Goal: Task Accomplishment & Management: Manage account settings

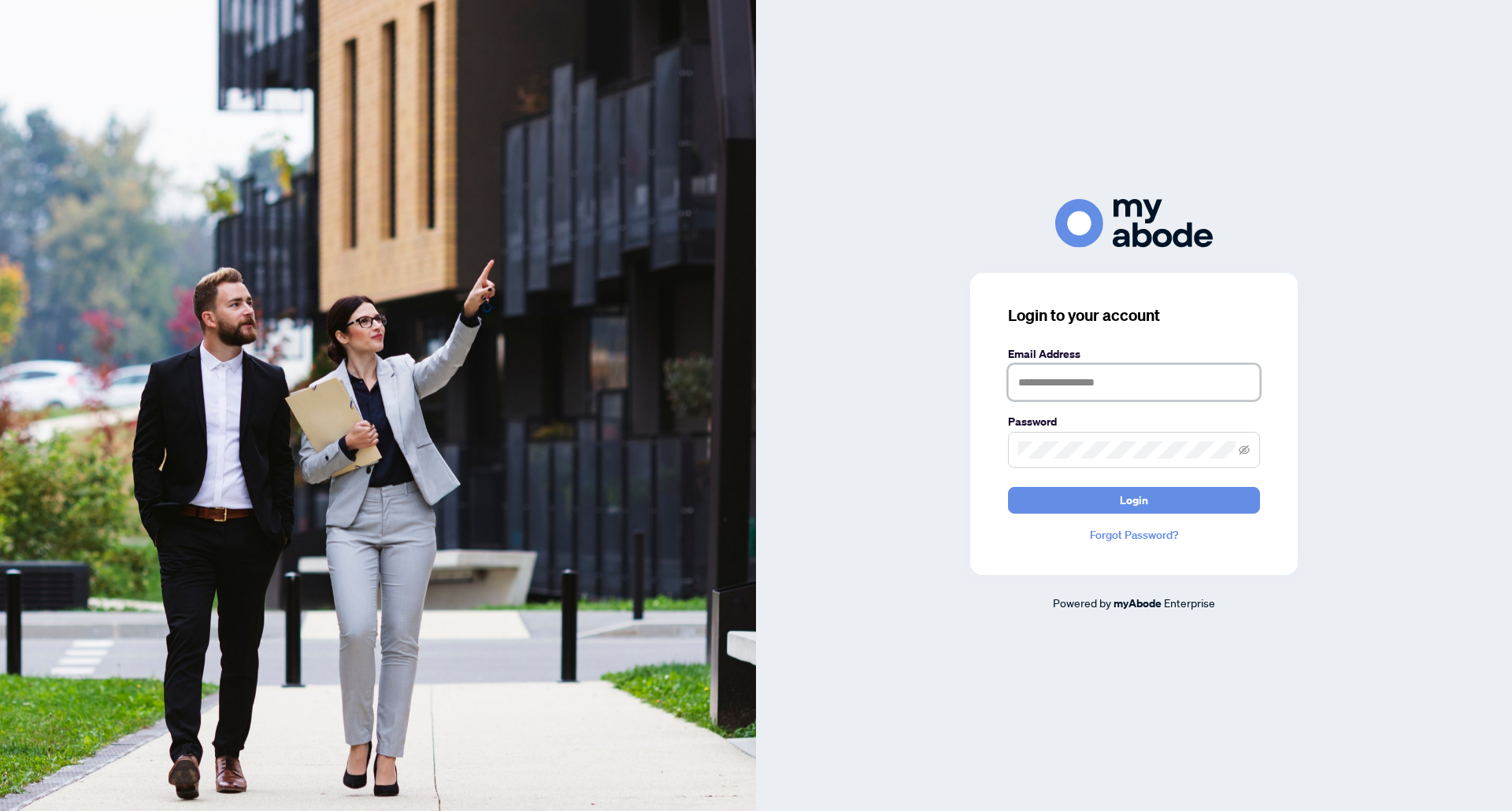
click at [1116, 373] on input "text" at bounding box center [1134, 382] width 252 height 36
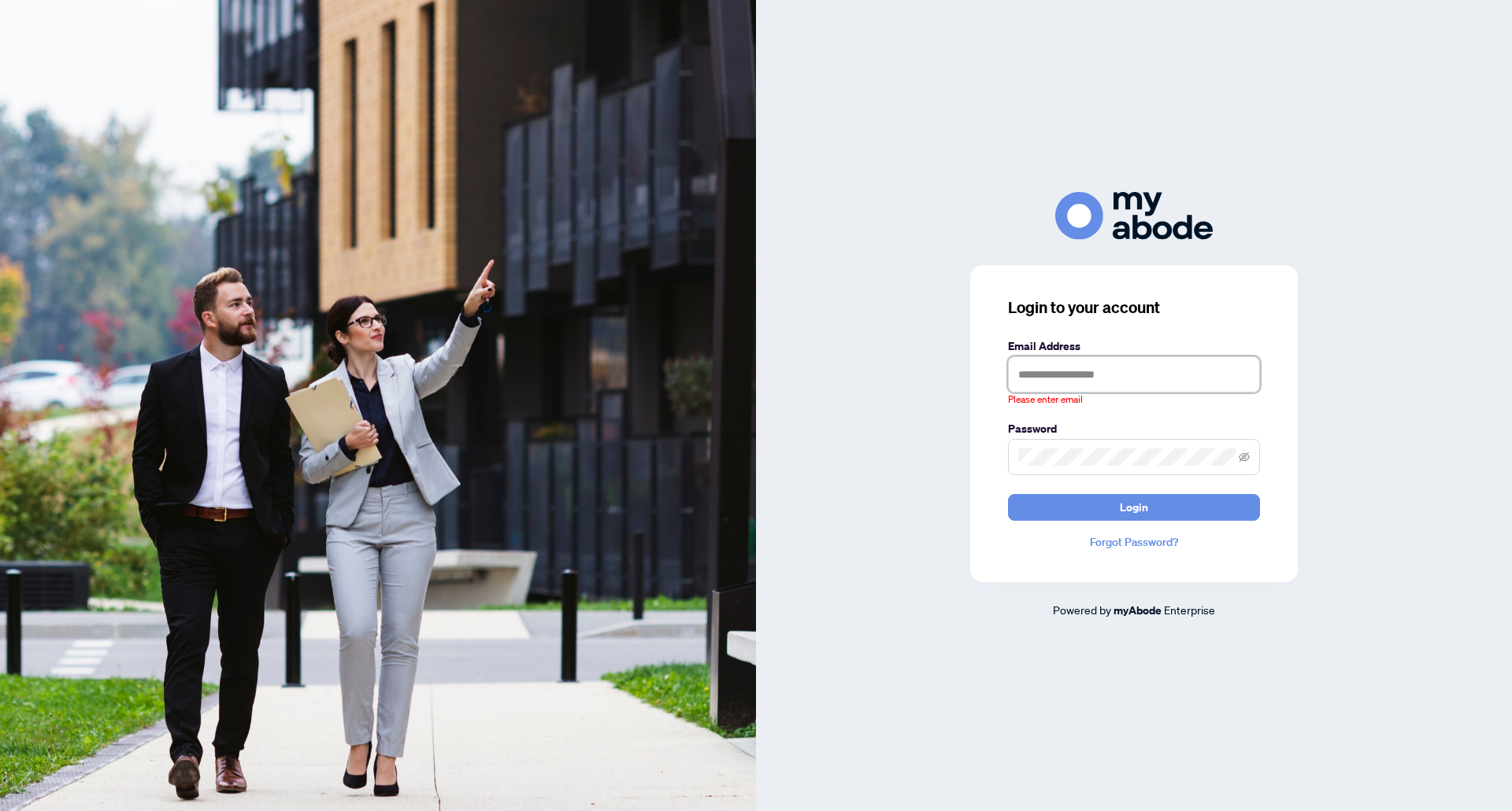
type input "**********"
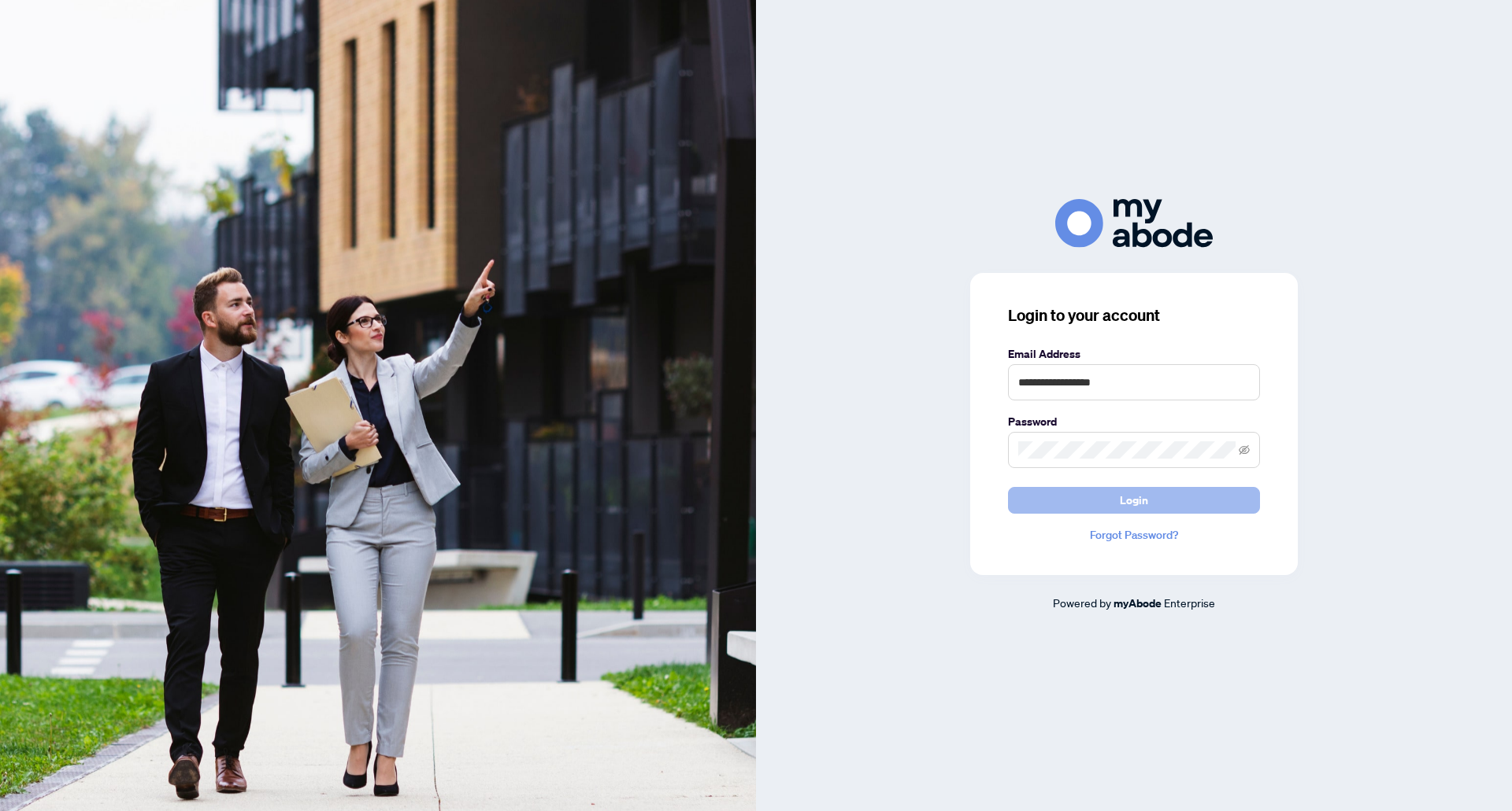
click at [1182, 498] on button "Login" at bounding box center [1134, 501] width 252 height 27
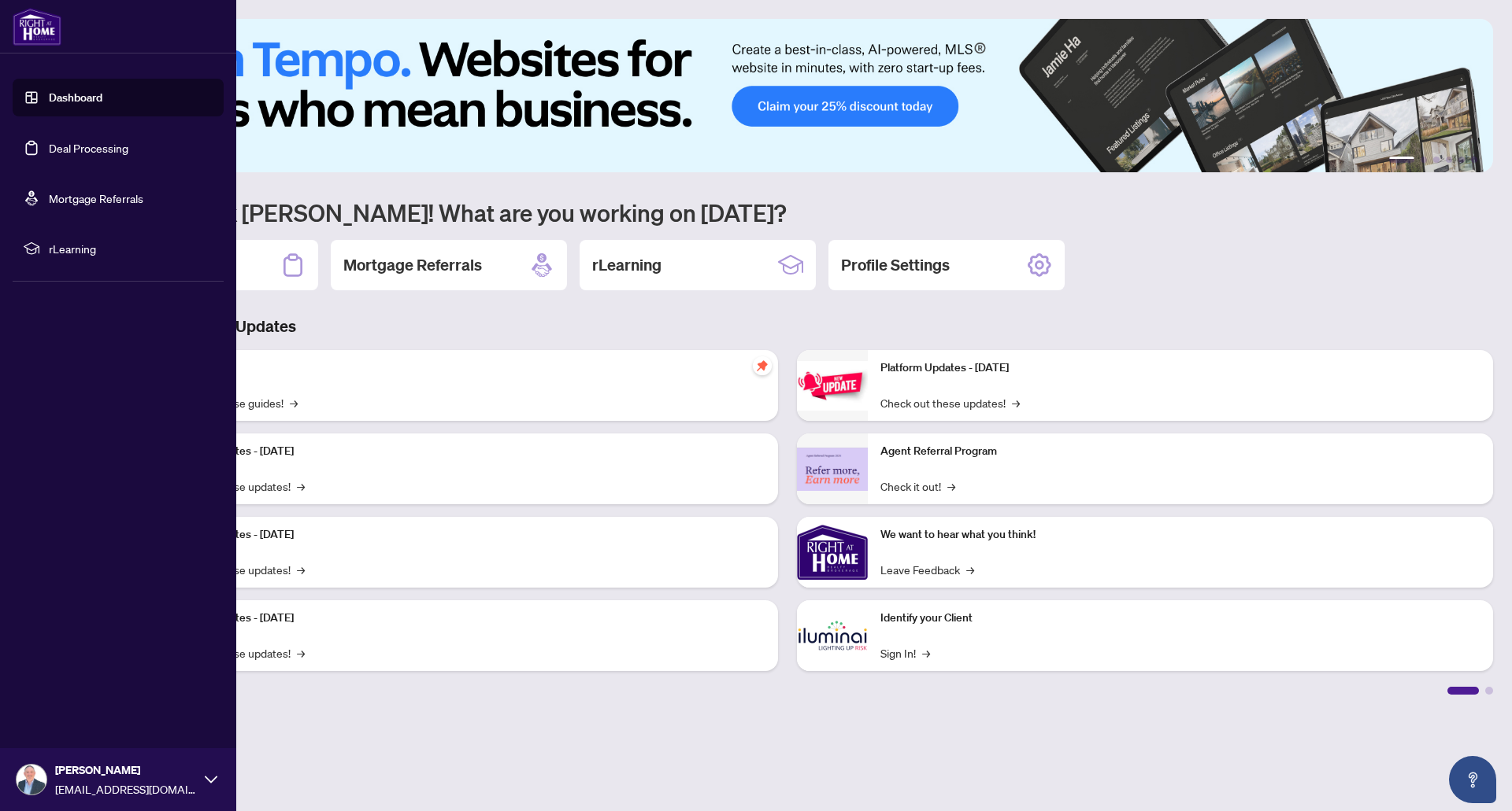
click at [89, 99] on link "Dashboard" at bounding box center [75, 97] width 53 height 15
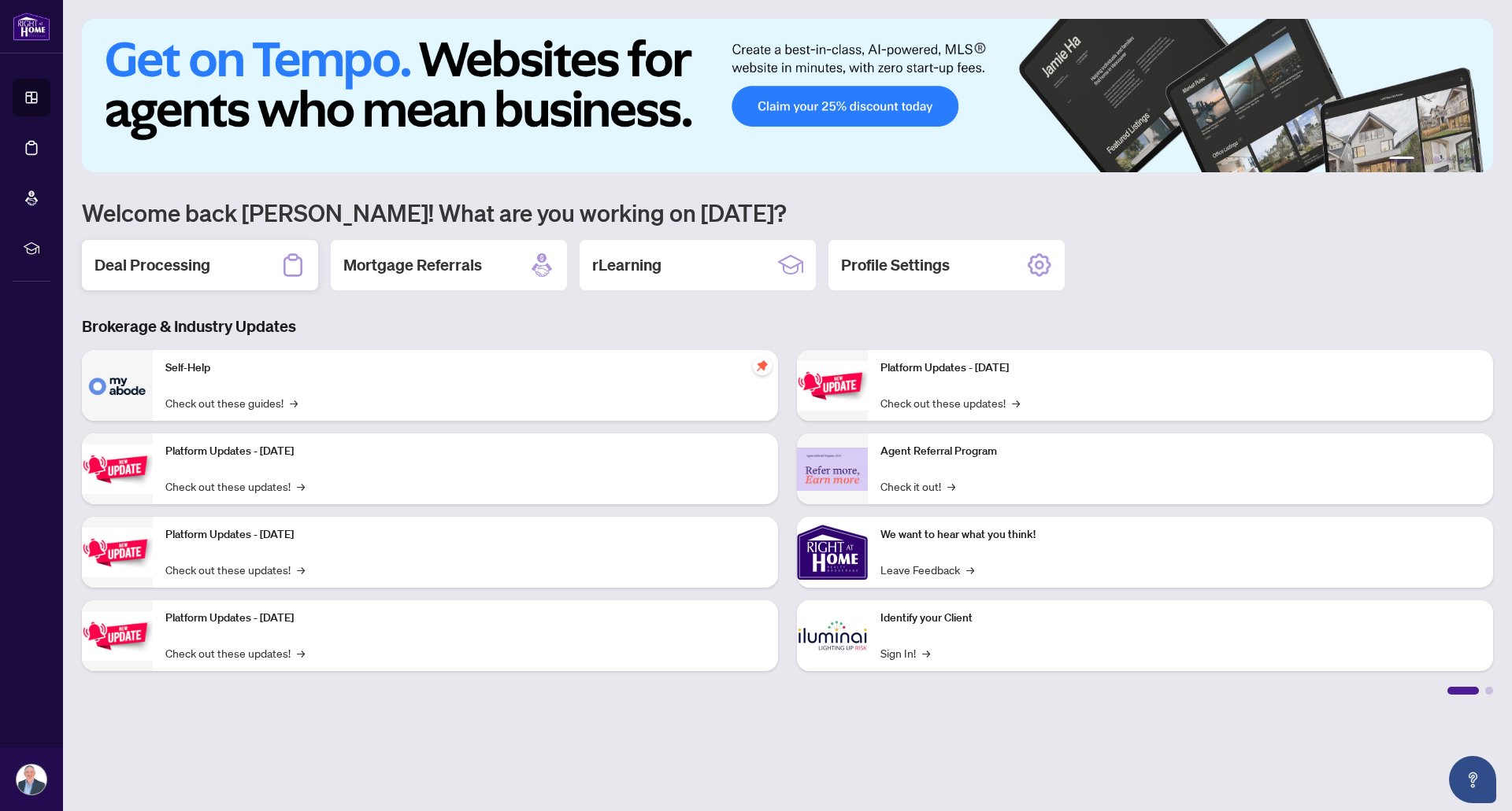
click at [217, 274] on div "Deal Processing" at bounding box center [199, 265] width 236 height 50
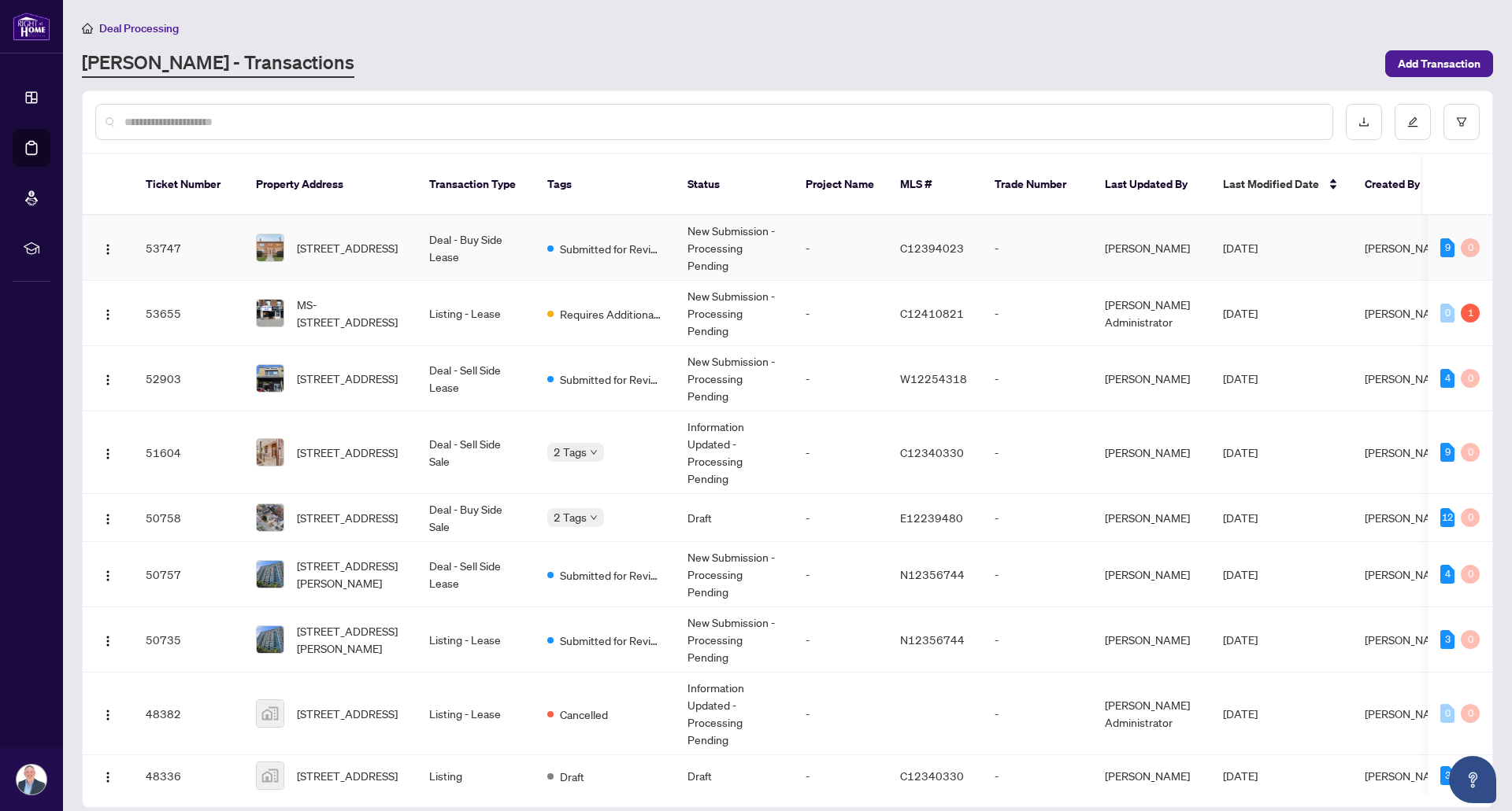
click at [355, 240] on span "[STREET_ADDRESS]" at bounding box center [347, 248] width 101 height 17
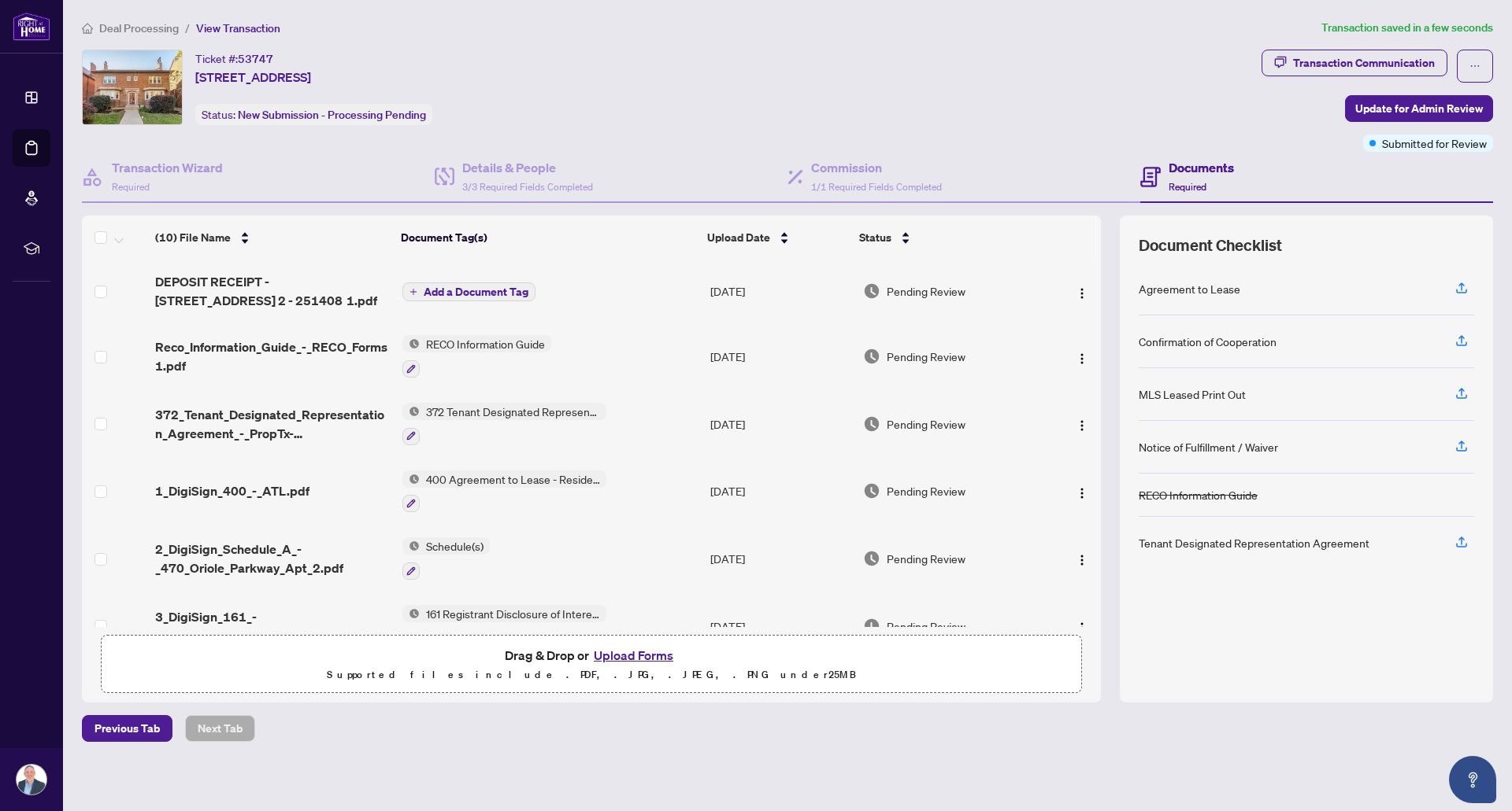
click at [477, 287] on span "Add a Document Tag" at bounding box center [476, 291] width 105 height 11
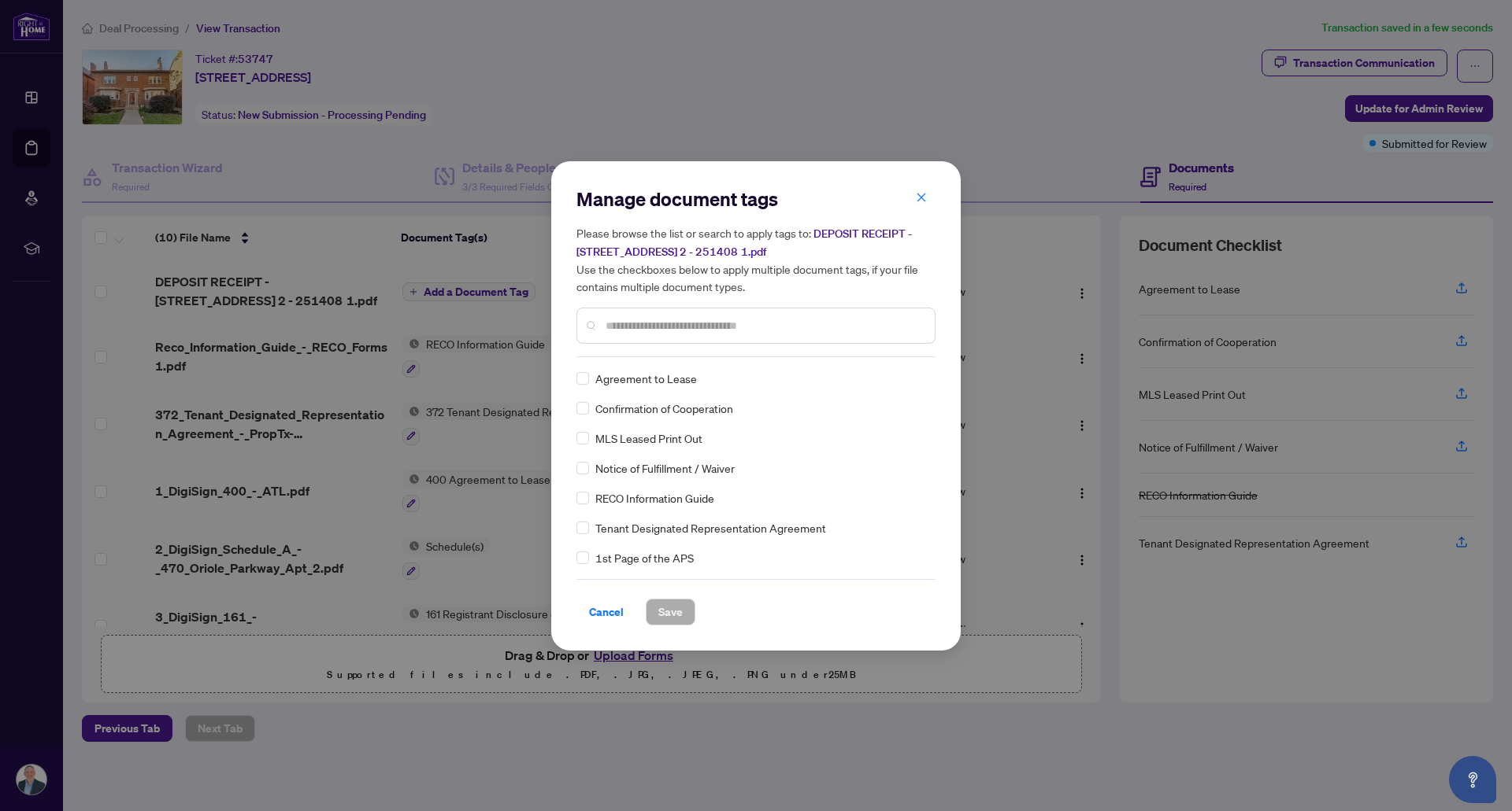
click at [691, 348] on div "Manage document tags Please browse the list or search to apply tags to: DEPOSIT…" at bounding box center [756, 272] width 359 height 171
click at [696, 323] on input "text" at bounding box center [764, 326] width 316 height 17
type input "******"
click at [677, 613] on span "Save" at bounding box center [670, 612] width 24 height 25
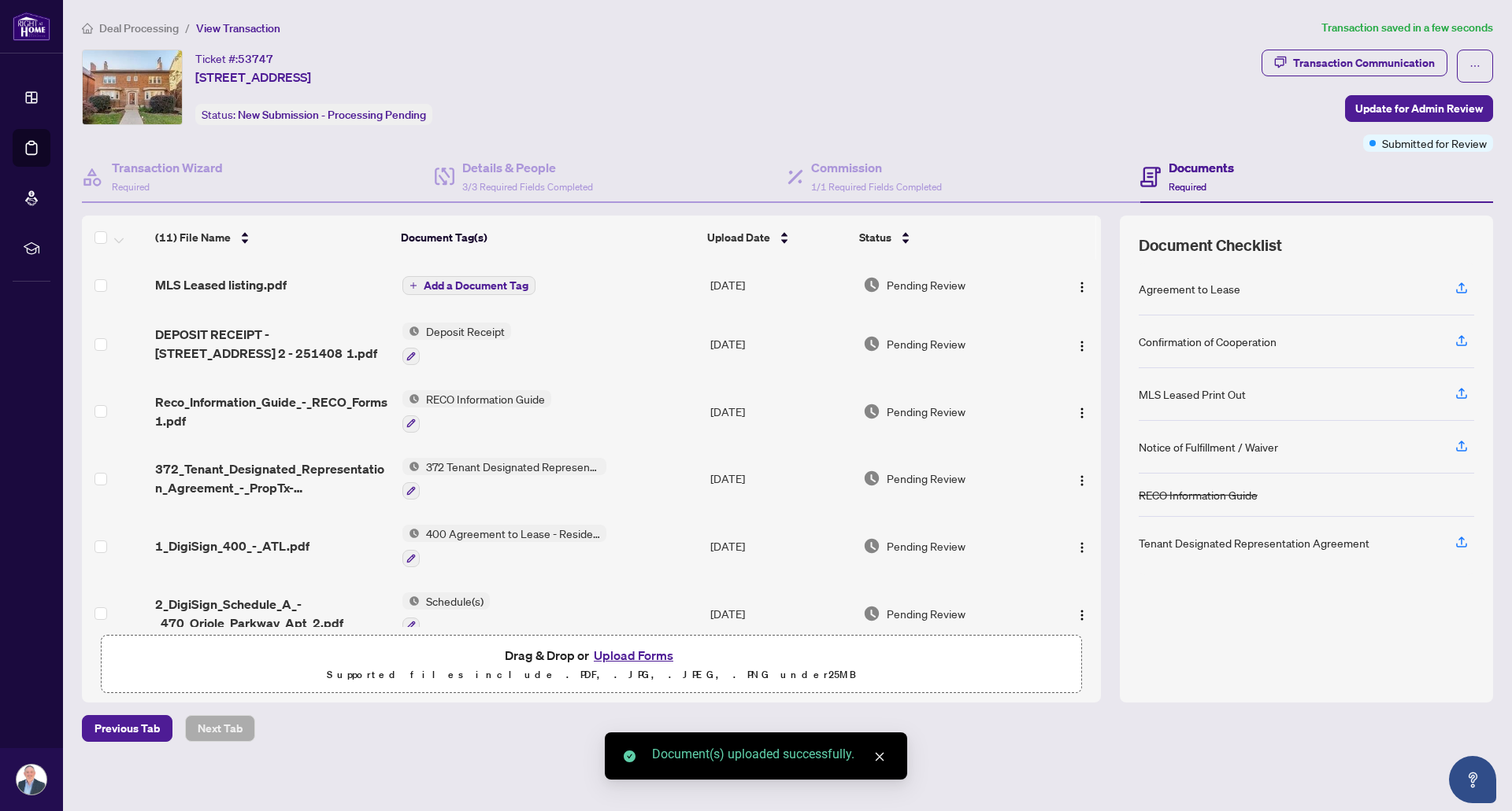
click at [481, 282] on span "Add a Document Tag" at bounding box center [476, 285] width 105 height 11
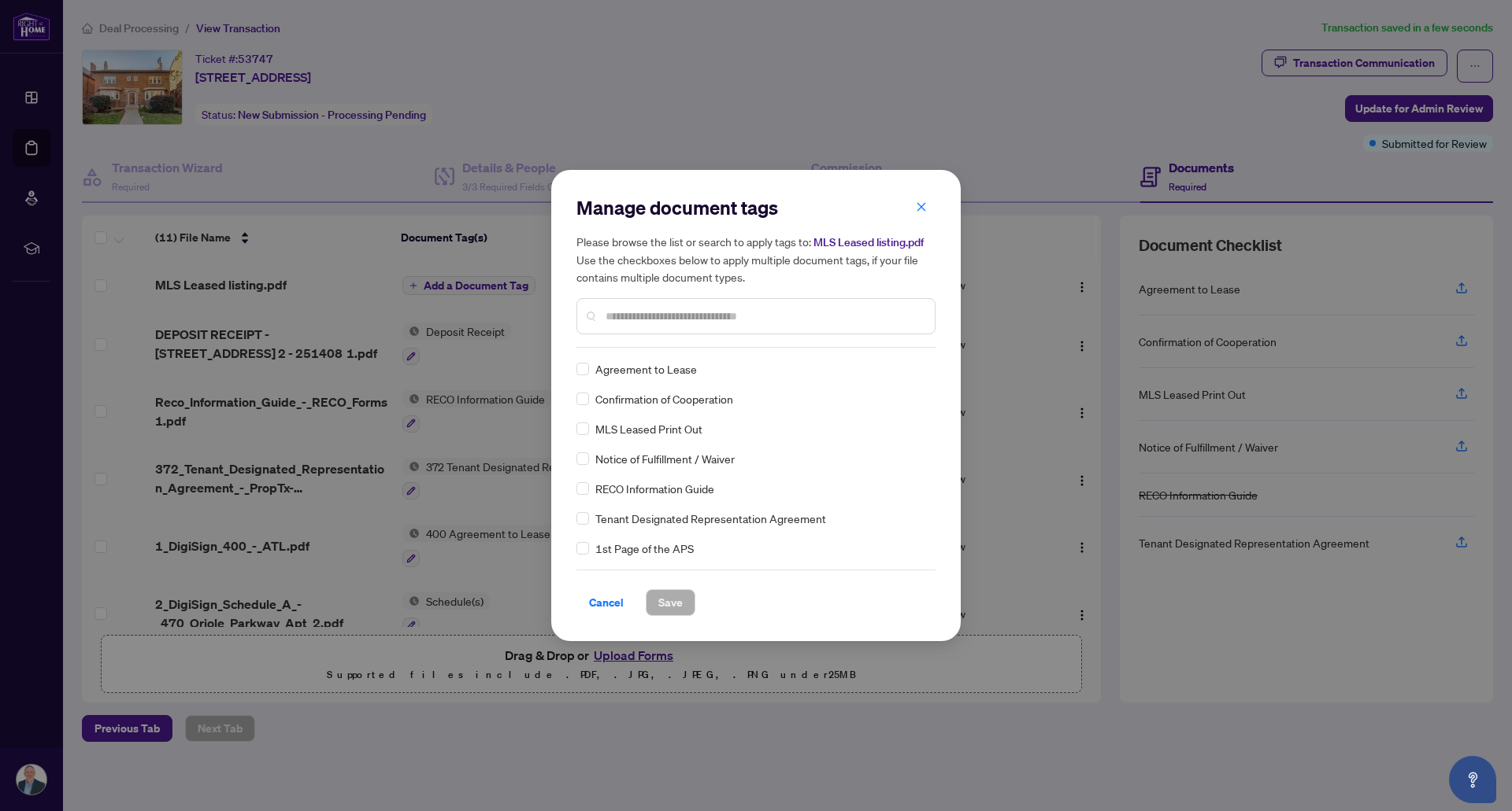
click at [719, 319] on input "text" at bounding box center [764, 316] width 316 height 17
click at [661, 612] on span "Save" at bounding box center [670, 602] width 24 height 25
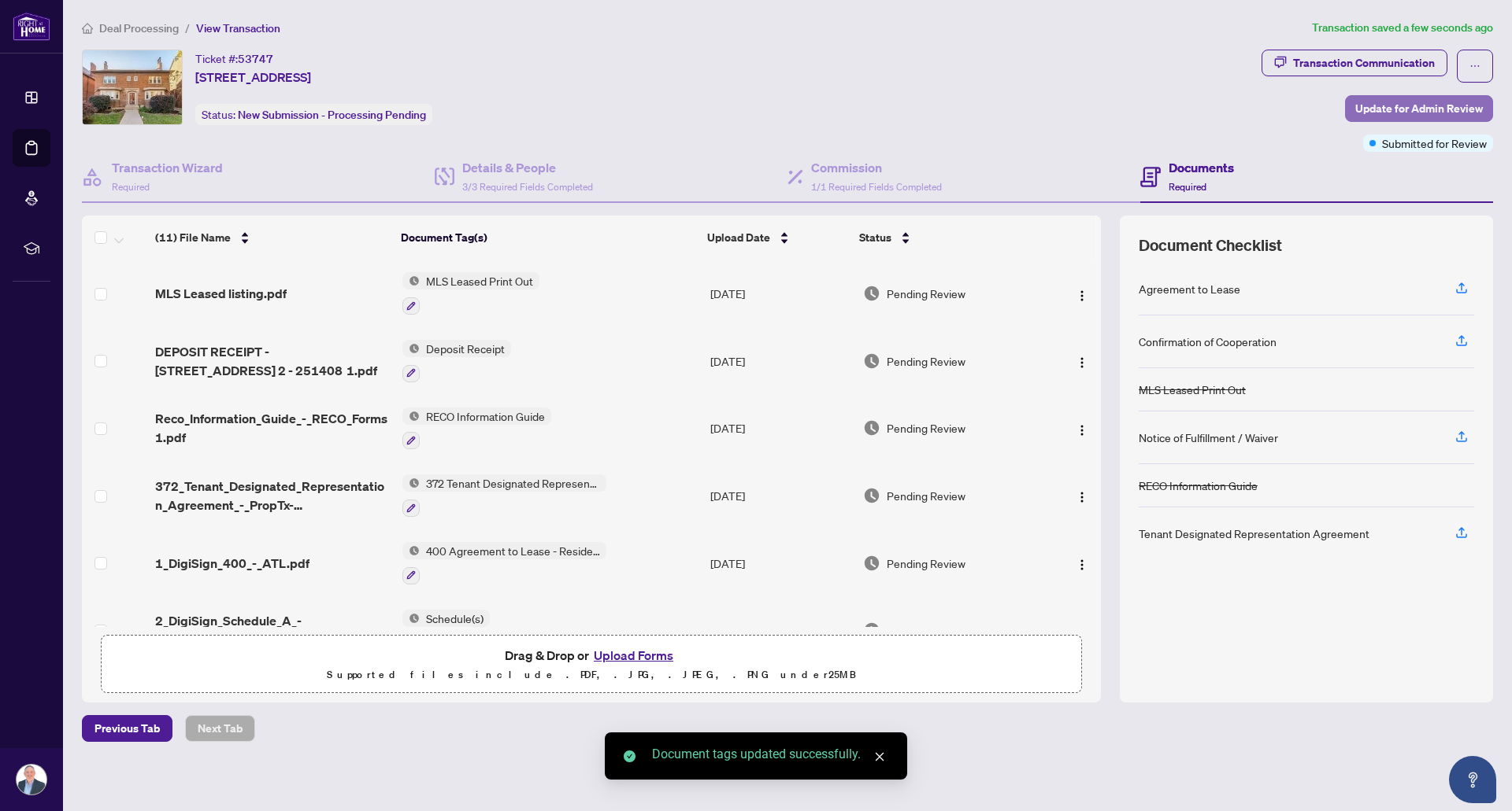
click at [1420, 114] on span "Update for Admin Review" at bounding box center [1418, 109] width 127 height 25
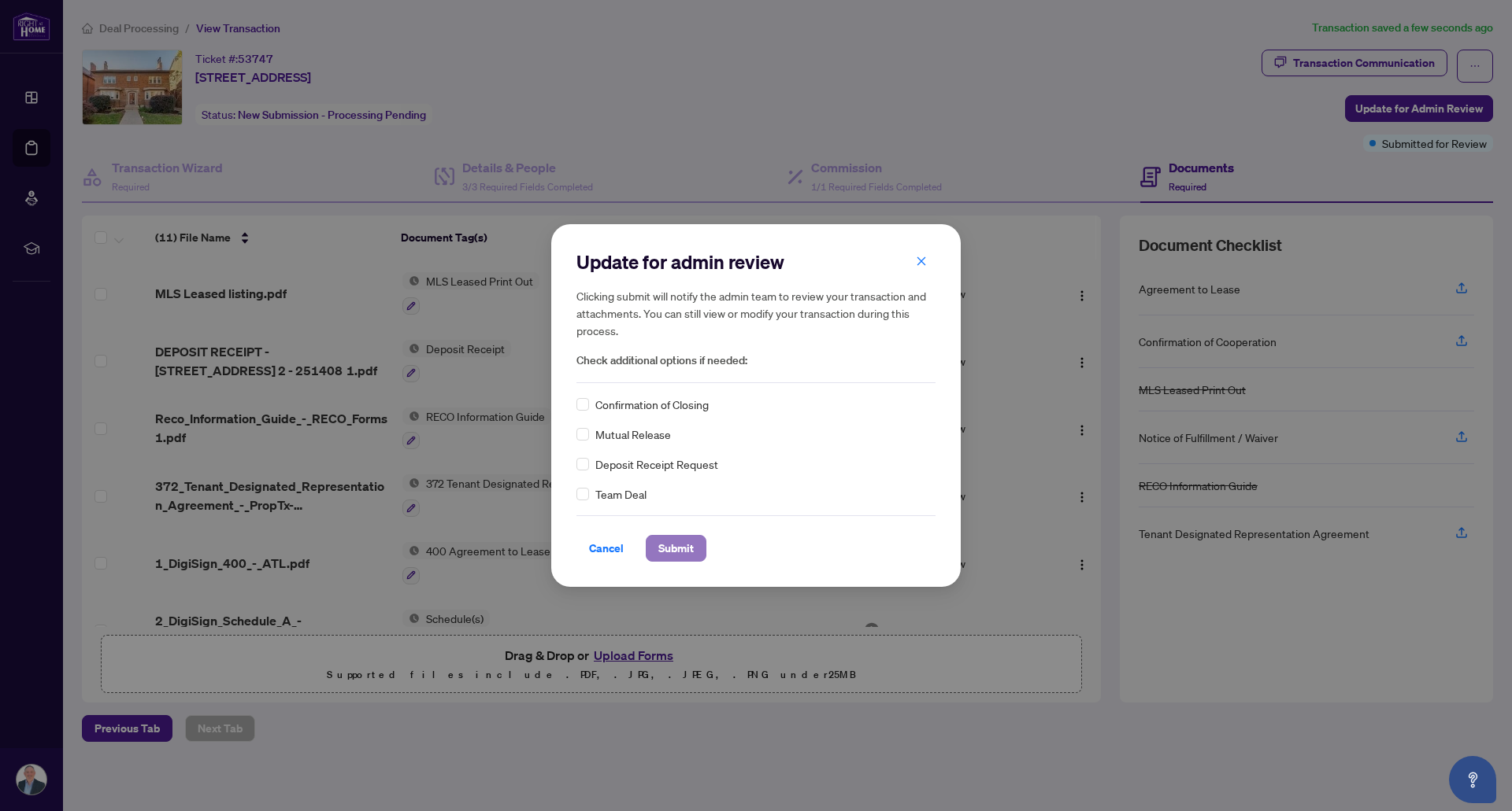
click at [675, 552] on span "Submit" at bounding box center [675, 548] width 36 height 25
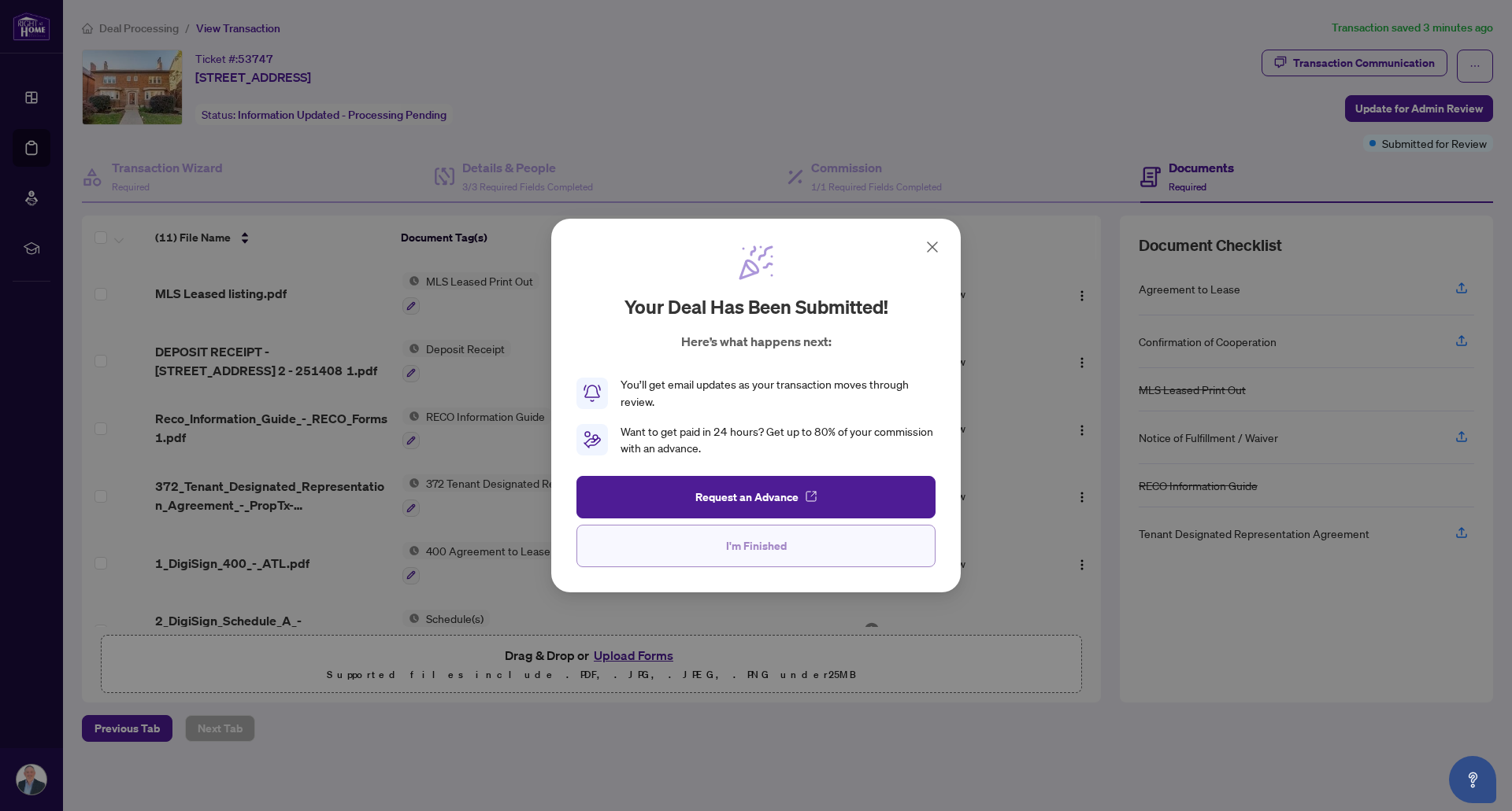
click at [765, 541] on span "I'm Finished" at bounding box center [756, 546] width 60 height 25
